Goal: Submit feedback/report problem

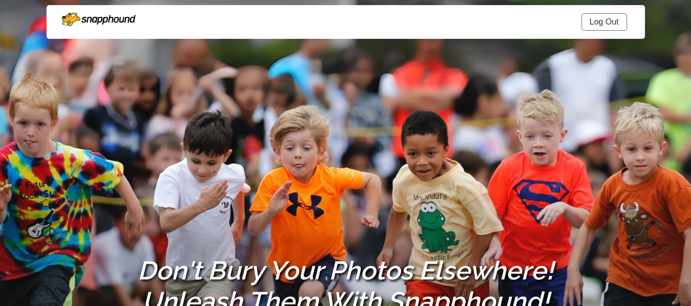
click at [603, 29] on link "Log Out" at bounding box center [605, 21] width 46 height 17
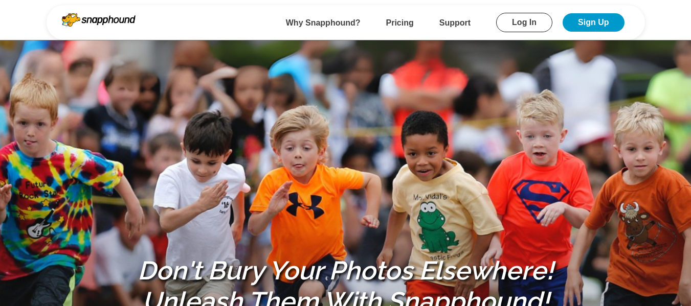
click at [515, 24] on link "Log In" at bounding box center [524, 22] width 56 height 19
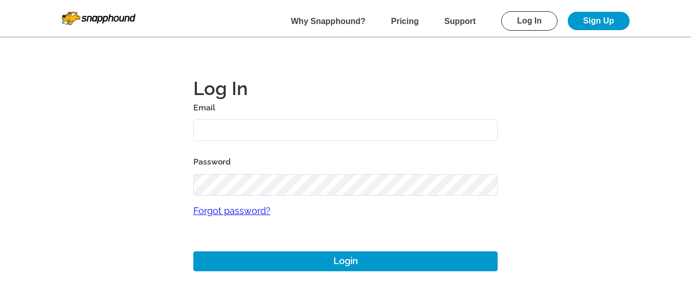
click at [284, 134] on input "text" at bounding box center [345, 131] width 305 height 22
type input "[EMAIL_ADDRESS][DOMAIN_NAME]"
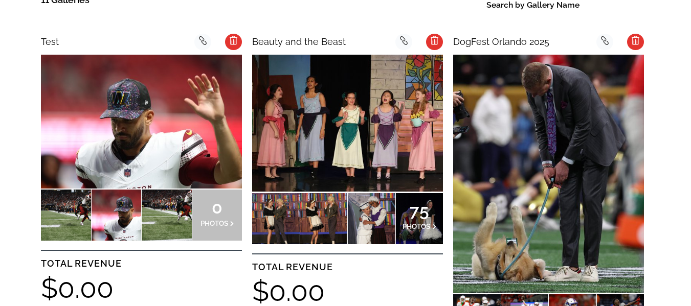
scroll to position [358, 0]
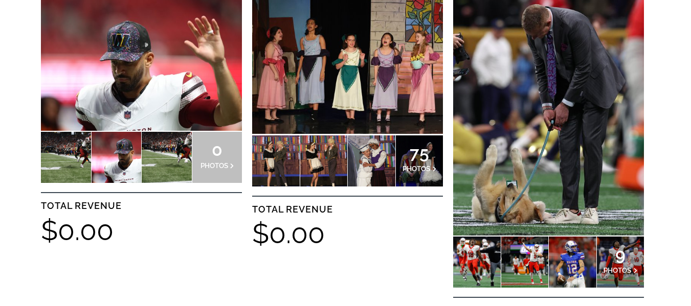
click at [412, 156] on span "75" at bounding box center [420, 153] width 34 height 6
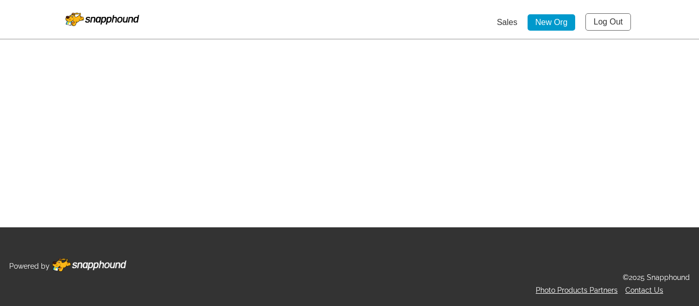
select select "onlyShowInGallery"
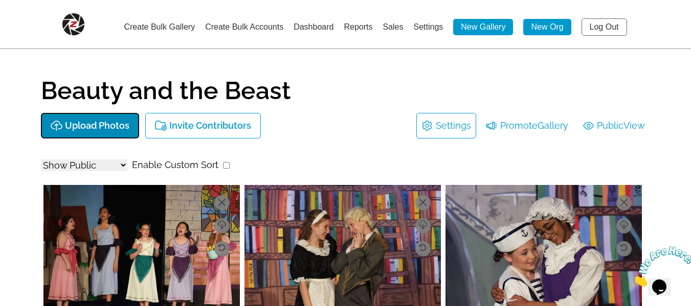
click at [116, 118] on button "Upload Photos" at bounding box center [90, 126] width 98 height 26
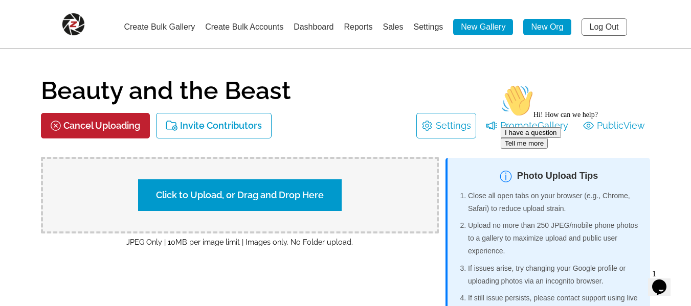
click at [662, 281] on icon "Chat widget" at bounding box center [659, 287] width 14 height 15
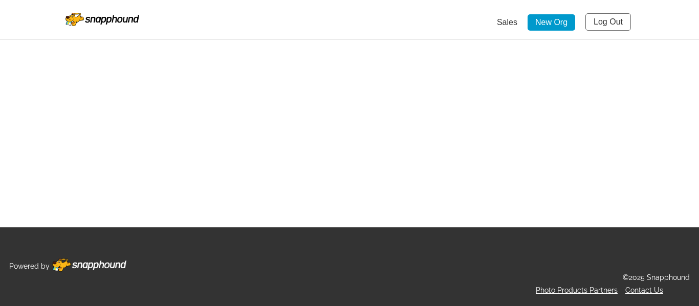
select select "onlyShowInGallery"
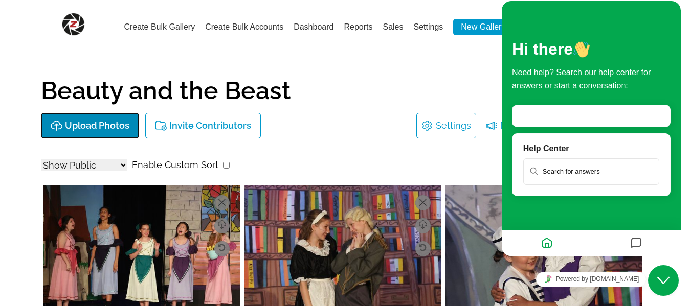
click at [100, 124] on p "Upload Photos" at bounding box center [97, 126] width 64 height 11
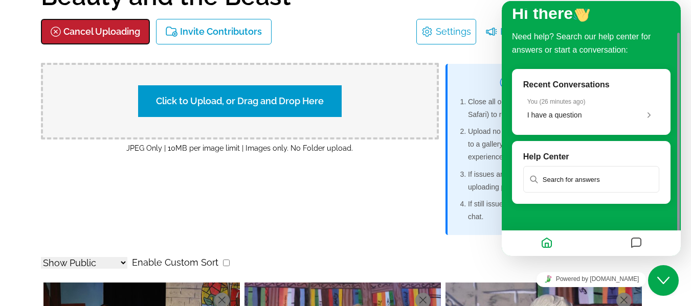
scroll to position [102, 0]
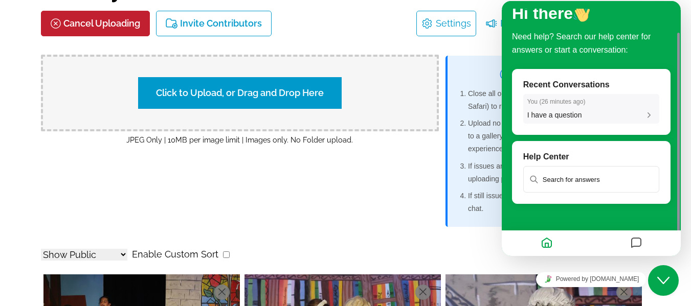
click at [630, 118] on div "I have a question" at bounding box center [591, 114] width 128 height 9
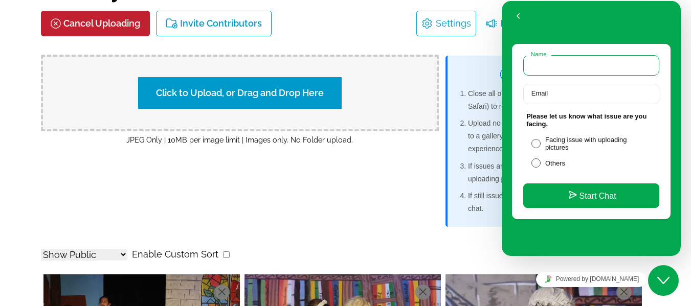
click at [582, 70] on input "Name" at bounding box center [591, 65] width 136 height 20
click at [542, 92] on label "Email" at bounding box center [539, 94] width 27 height 8
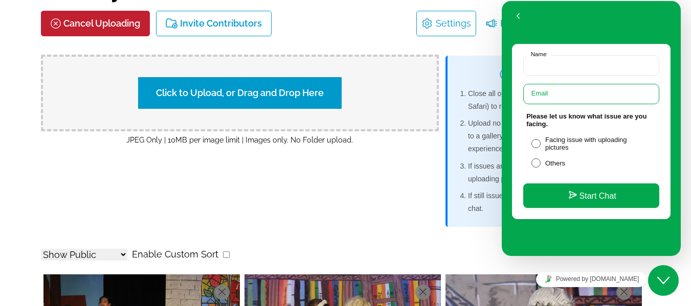
click at [542, 92] on input "Email" at bounding box center [591, 94] width 136 height 20
click at [539, 146] on span at bounding box center [535, 143] width 9 height 9
click at [545, 144] on input "Facing issue with uploading pictures" at bounding box center [548, 141] width 7 height 7
radio input "true"
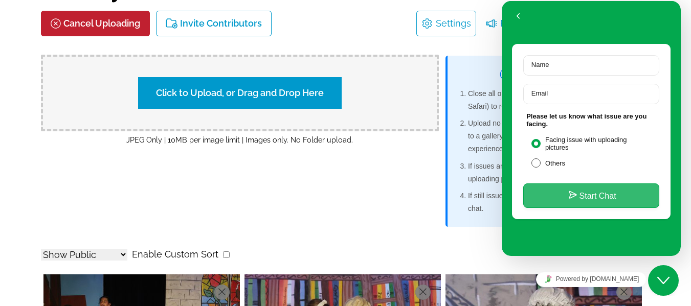
click at [595, 199] on button "Start Chat" at bounding box center [591, 196] width 136 height 25
